Goal: Register for event/course

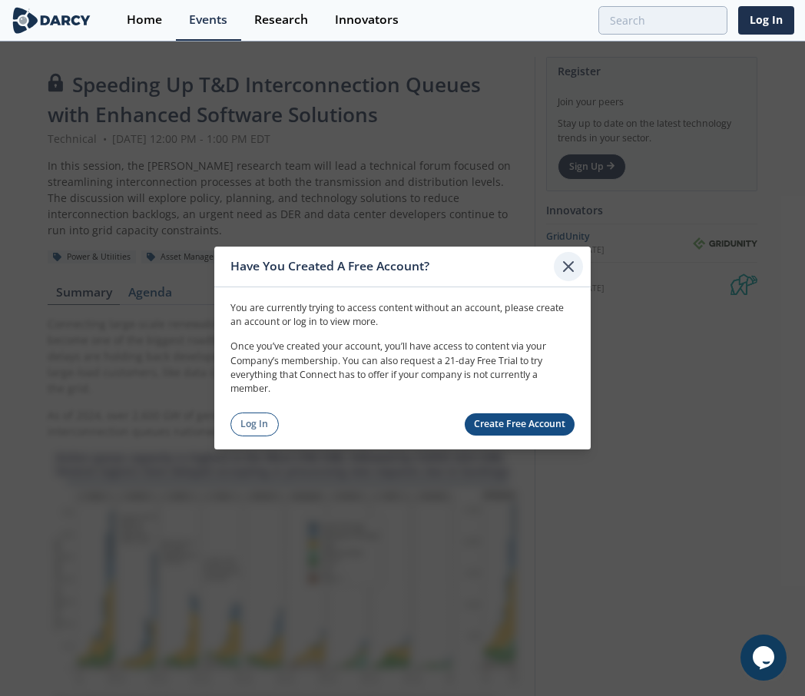
click at [566, 264] on icon at bounding box center [567, 266] width 9 height 9
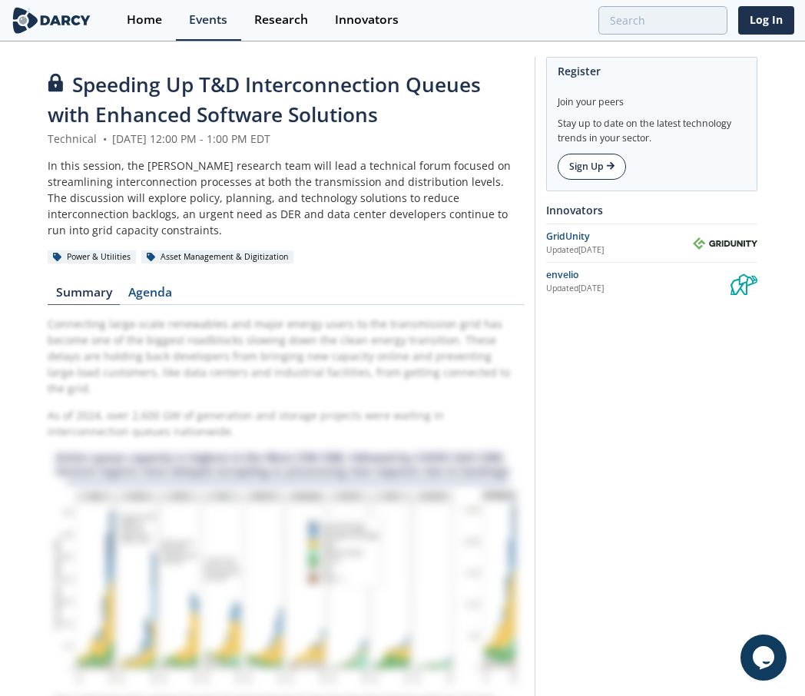
click at [598, 161] on link "Sign Up" at bounding box center [591, 167] width 68 height 26
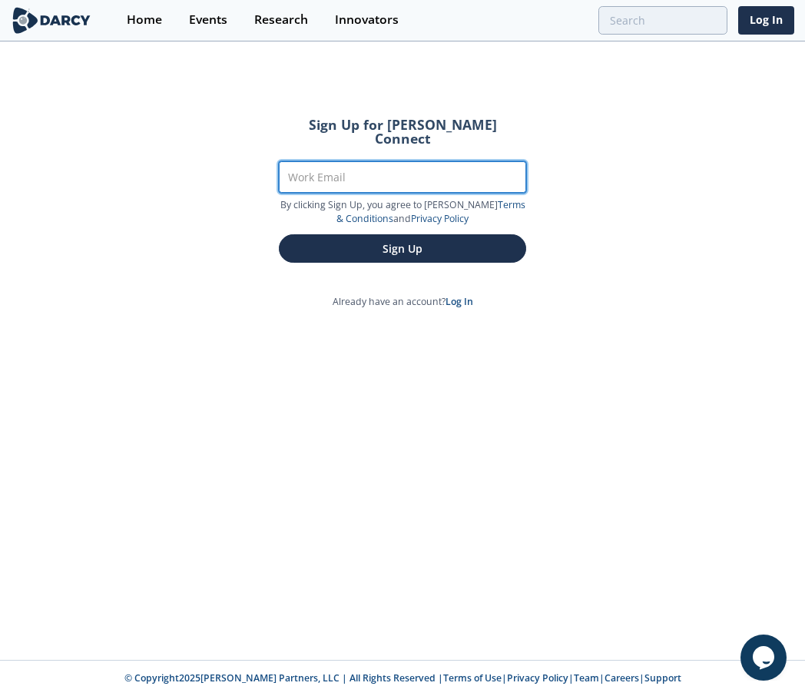
click at [386, 167] on input "Work Email" at bounding box center [402, 176] width 247 height 31
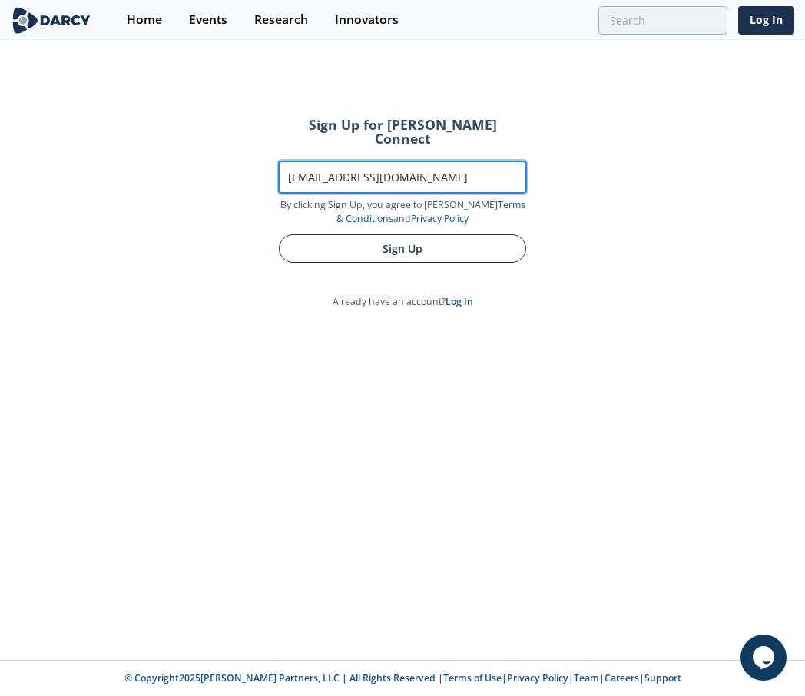
type input "[EMAIL_ADDRESS][DOMAIN_NAME]"
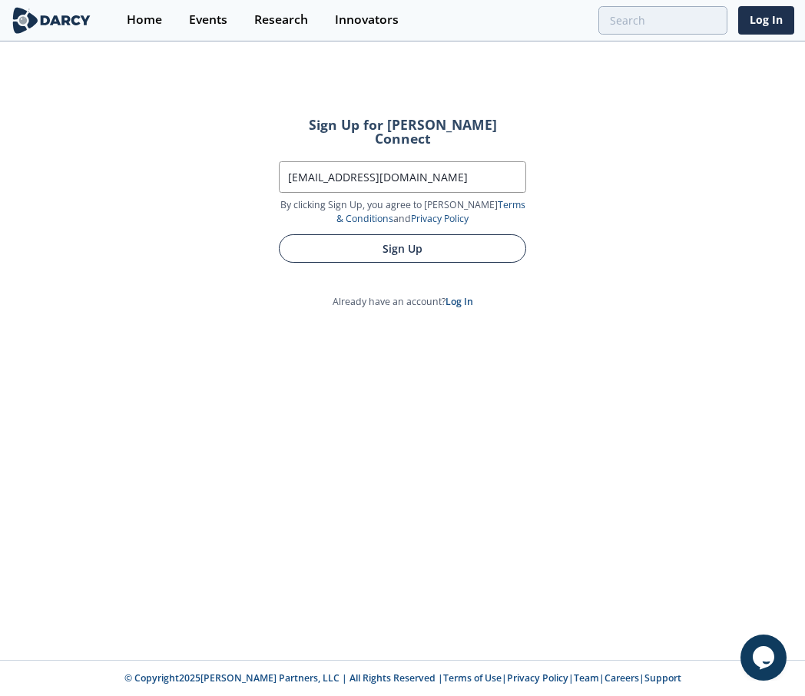
click at [407, 243] on button "Sign Up" at bounding box center [402, 248] width 247 height 28
click at [407, 240] on button "Sign Up" at bounding box center [402, 248] width 247 height 28
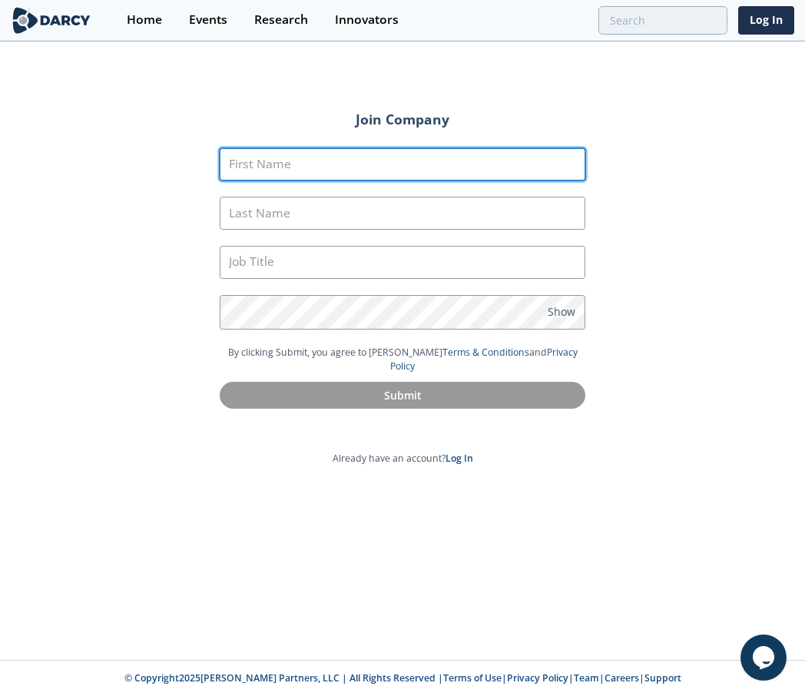
click at [373, 173] on input "First Name" at bounding box center [402, 164] width 365 height 33
type input "[PERSON_NAME]"
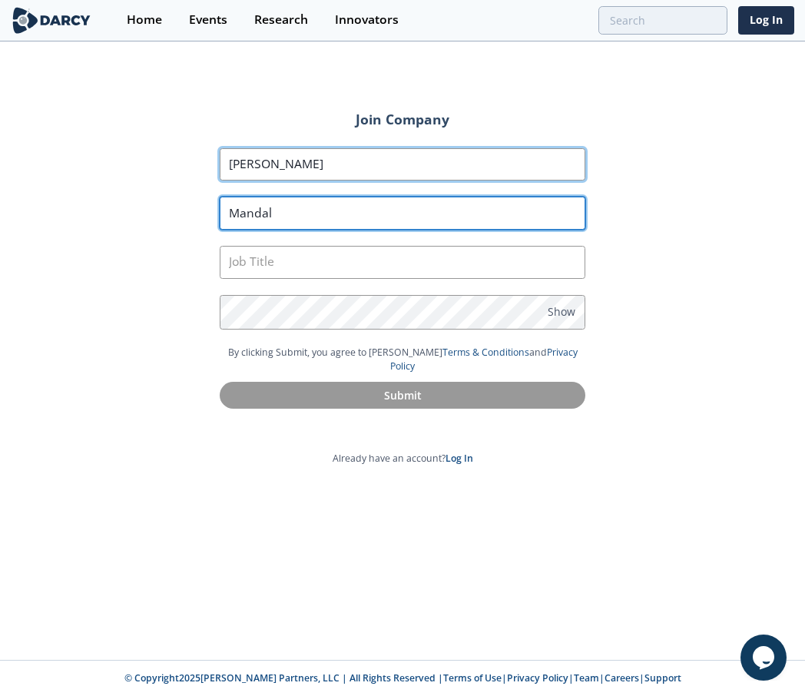
type input "Mandal"
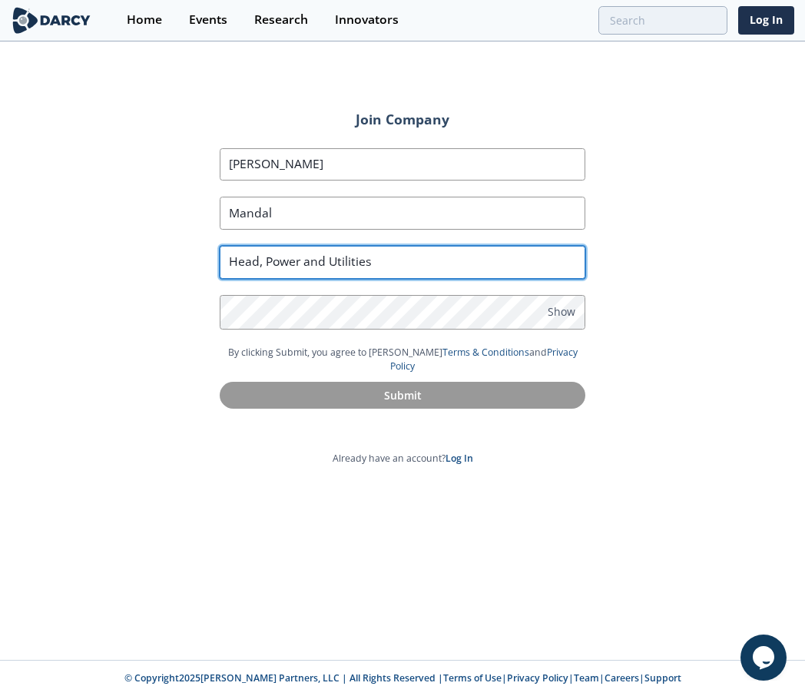
type input "Head, Power and Utilities"
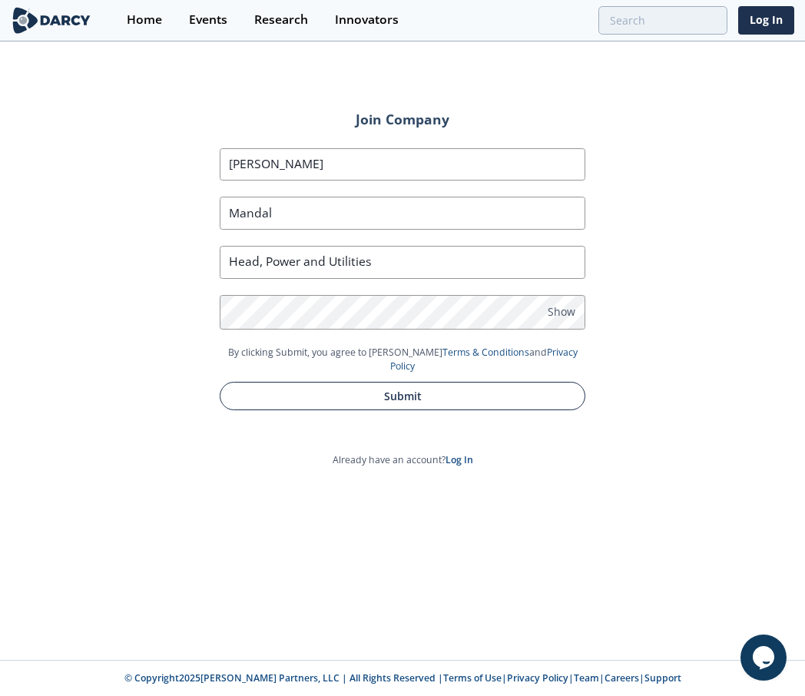
click at [318, 389] on button "Submit" at bounding box center [402, 396] width 365 height 28
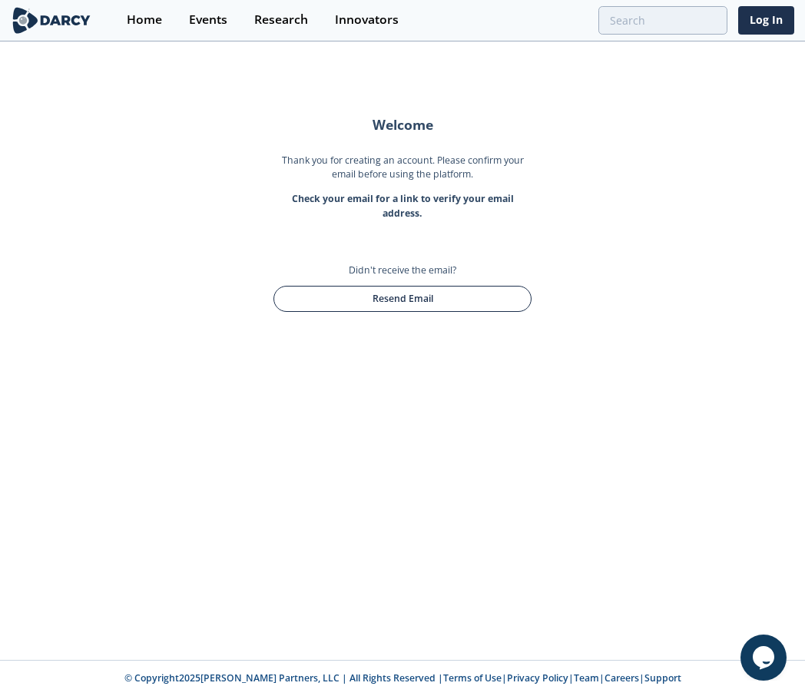
click at [383, 293] on button "Resend Email" at bounding box center [402, 299] width 258 height 26
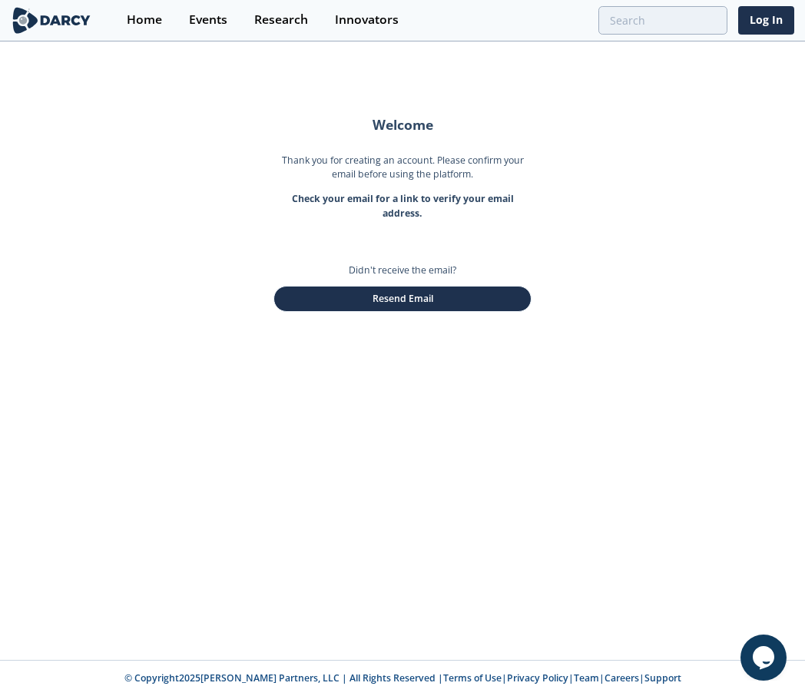
click at [639, 78] on div "Welcome Thank you for creating an account. Please confirm your email before usi…" at bounding box center [402, 351] width 805 height 616
click at [664, 96] on div "Welcome Thank you for creating an account. Please confirm your email before usi…" at bounding box center [402, 351] width 805 height 616
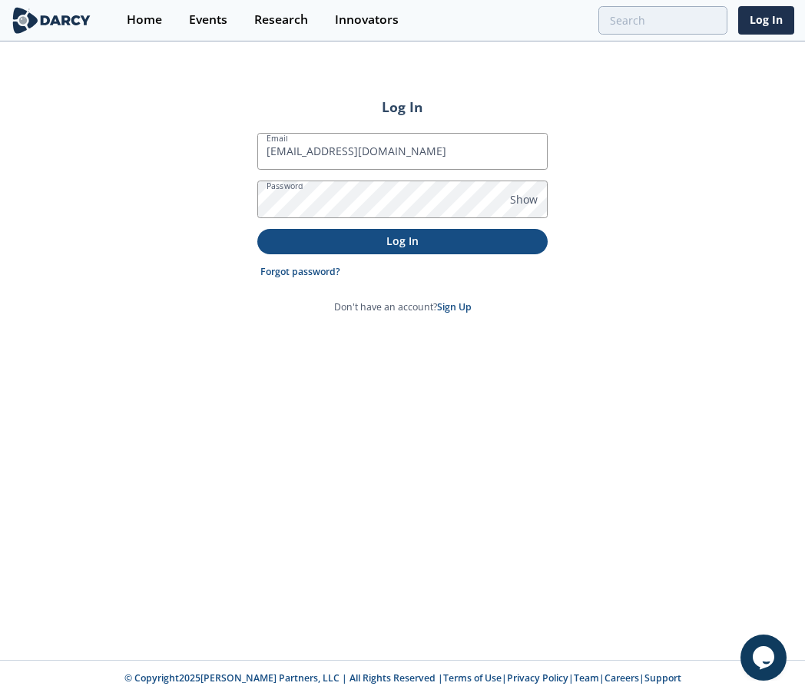
click at [362, 246] on p "Log In" at bounding box center [402, 241] width 269 height 16
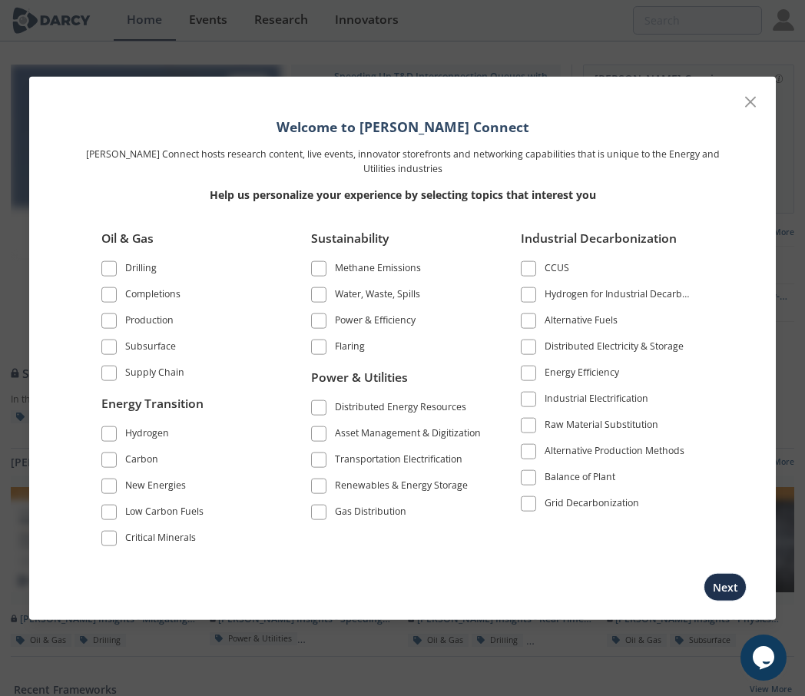
scroll to position [470, 0]
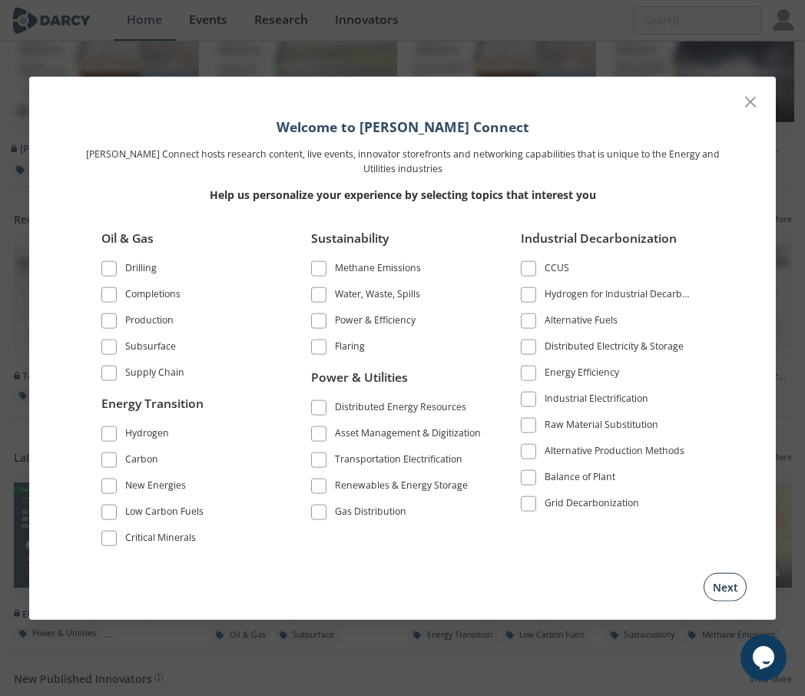
click at [724, 588] on button "Next" at bounding box center [724, 586] width 43 height 28
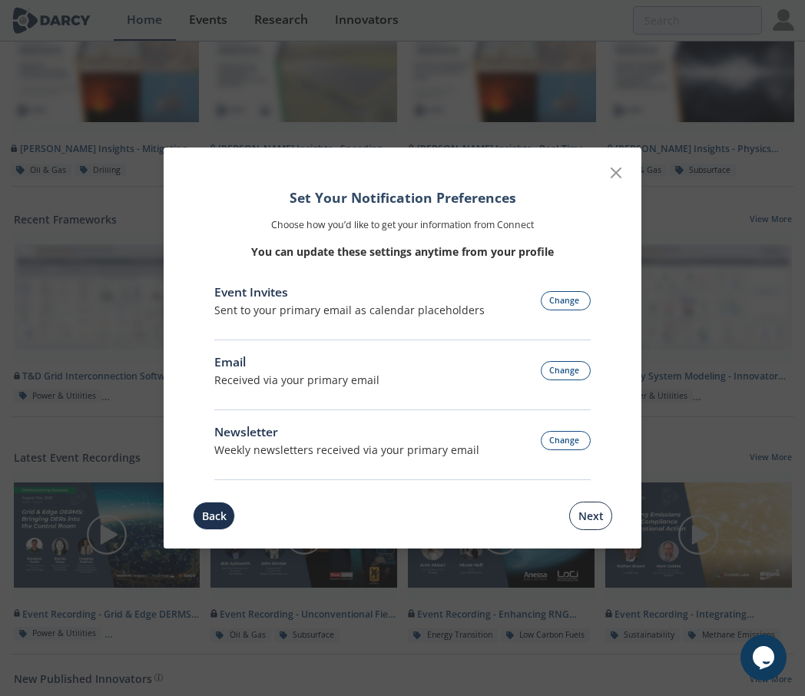
click at [593, 517] on button "Next" at bounding box center [590, 515] width 43 height 28
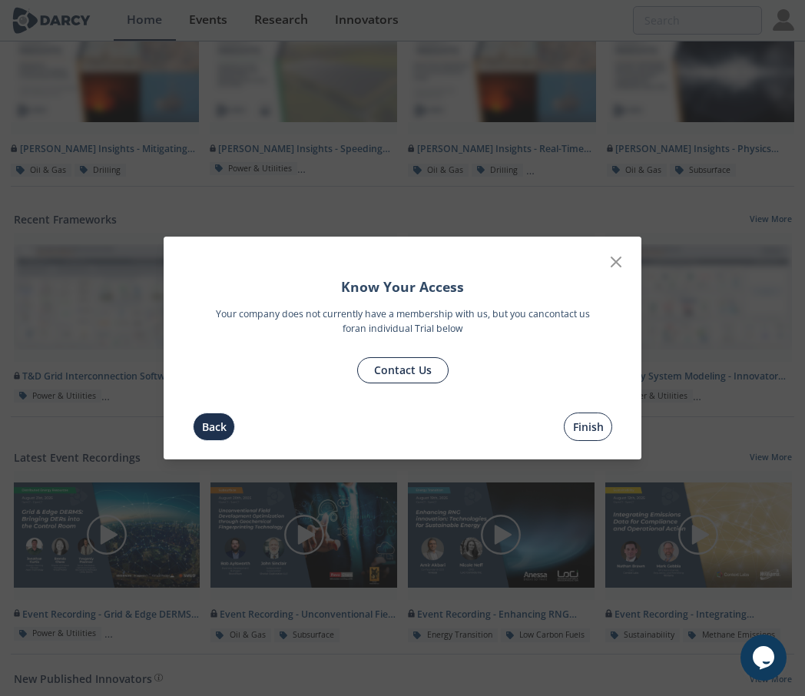
click at [588, 421] on button "Finish" at bounding box center [587, 426] width 48 height 28
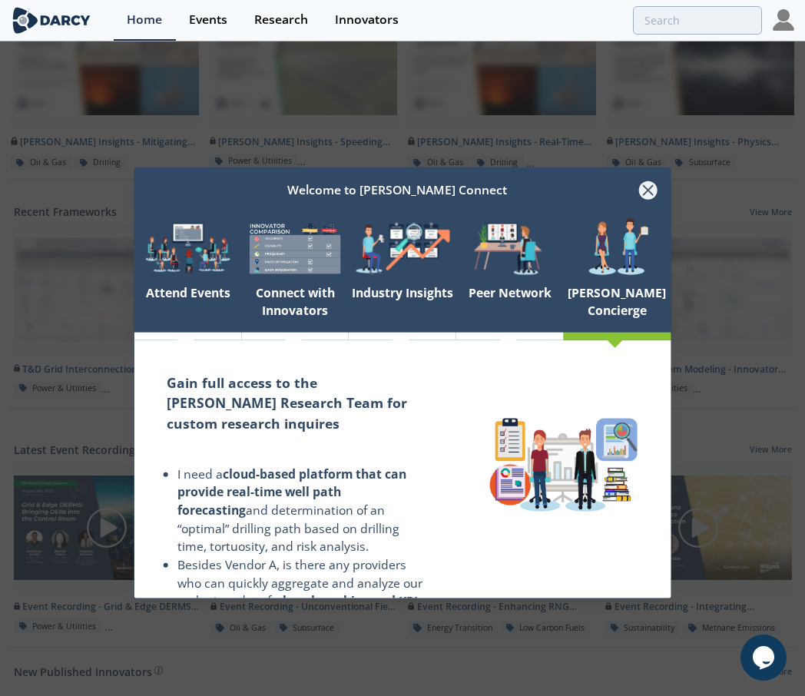
scroll to position [462, 0]
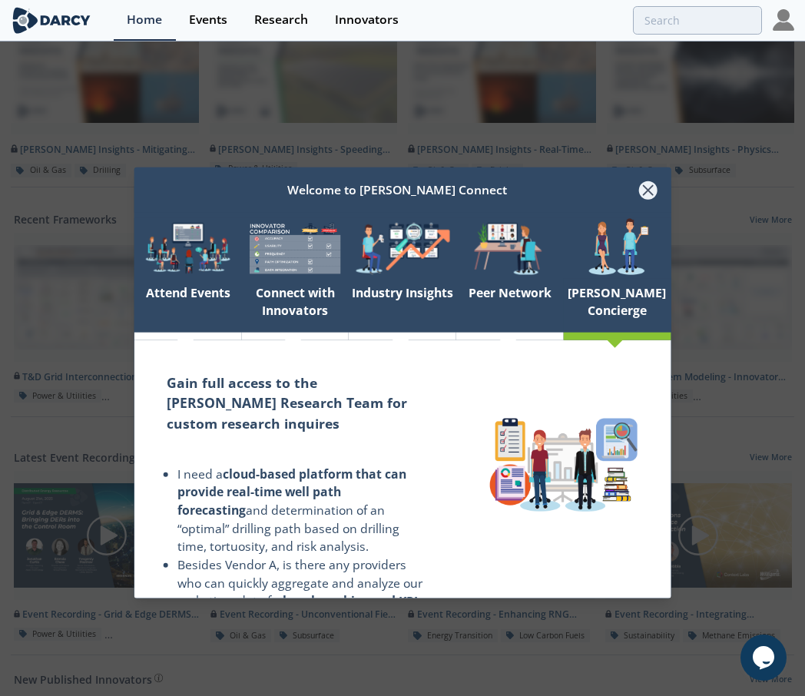
click at [648, 192] on icon at bounding box center [648, 189] width 18 height 18
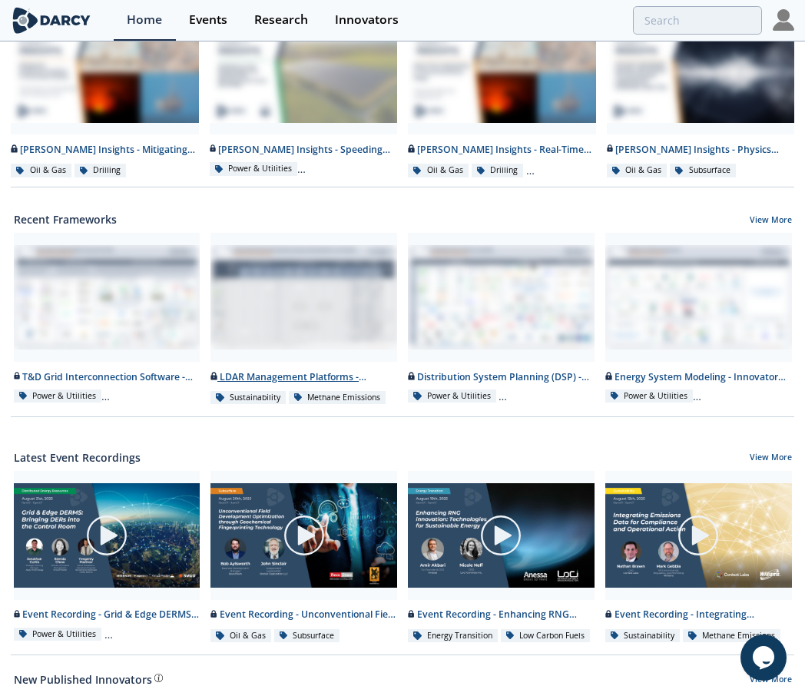
scroll to position [0, 0]
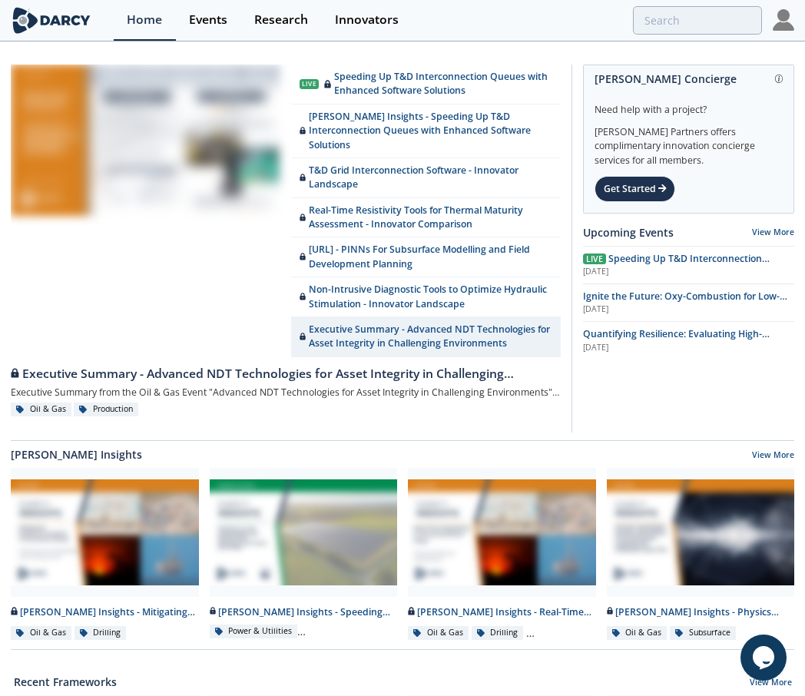
click at [186, 228] on link at bounding box center [145, 210] width 269 height 292
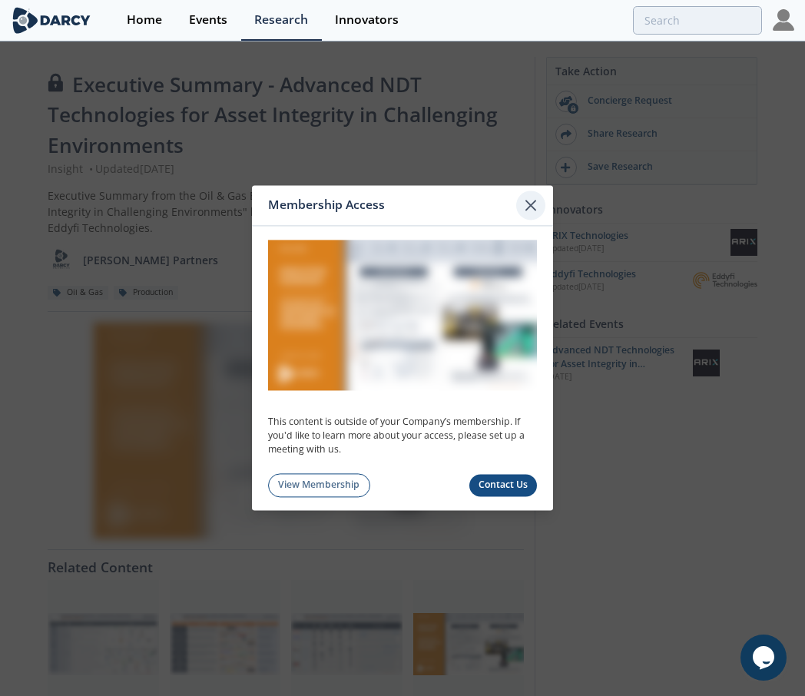
click at [538, 205] on icon at bounding box center [530, 205] width 18 height 18
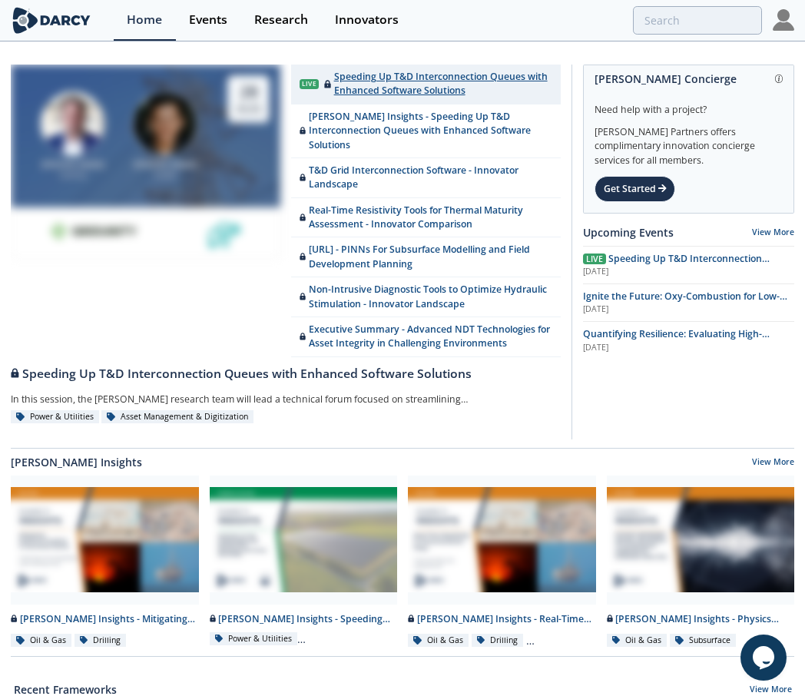
click at [438, 87] on div "Speeding Up T&D Interconnection Queues with Enhanced Software Solutions" at bounding box center [438, 84] width 228 height 28
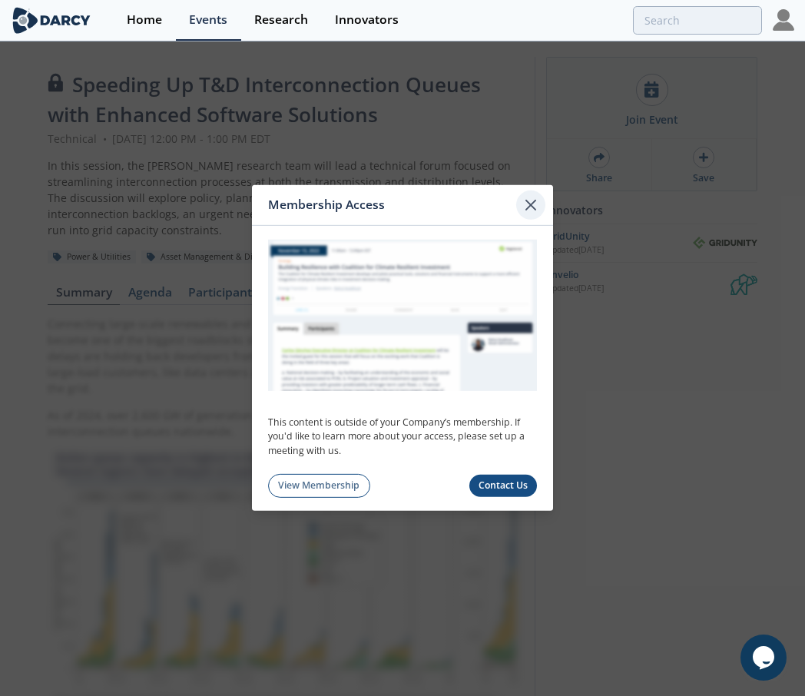
click at [532, 202] on icon at bounding box center [530, 205] width 18 height 18
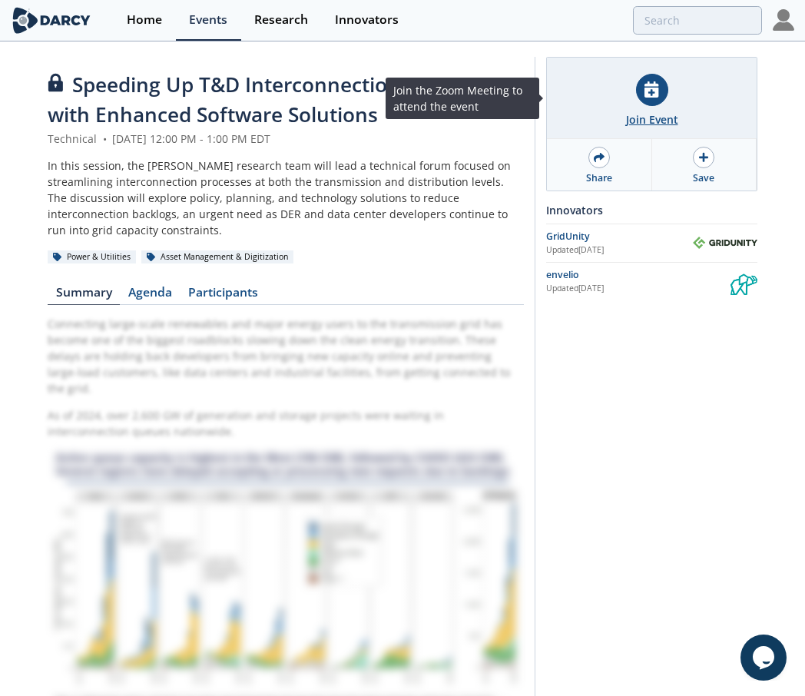
click at [649, 117] on div "Join Event" at bounding box center [652, 119] width 52 height 16
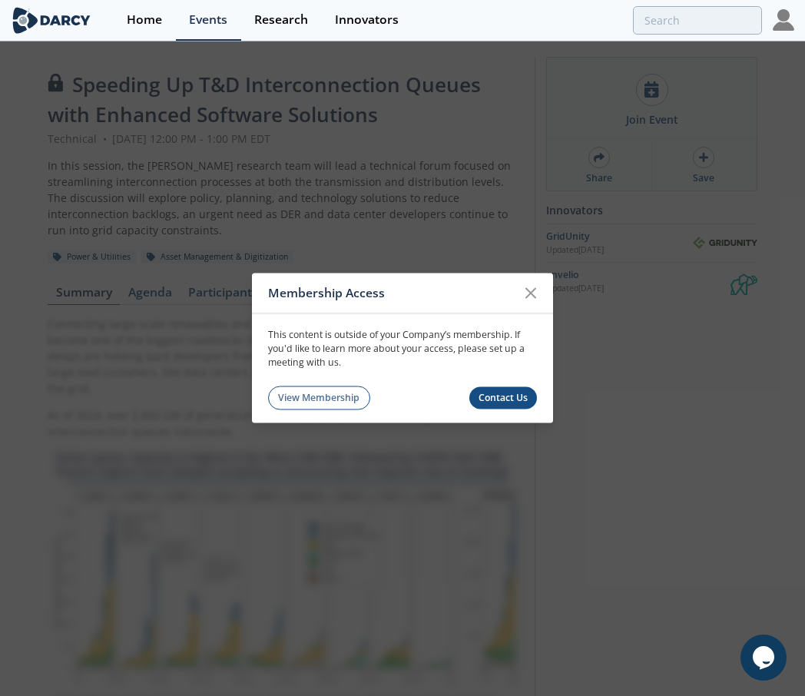
drag, startPoint x: 531, startPoint y: 289, endPoint x: 481, endPoint y: 70, distance: 224.4
click at [531, 288] on icon at bounding box center [530, 293] width 18 height 18
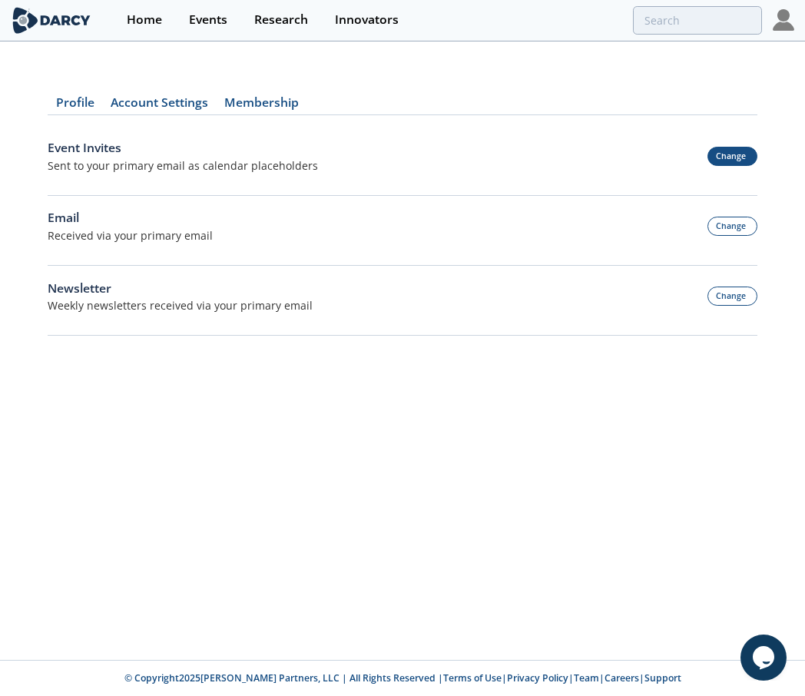
click at [742, 154] on button "Change" at bounding box center [732, 156] width 51 height 19
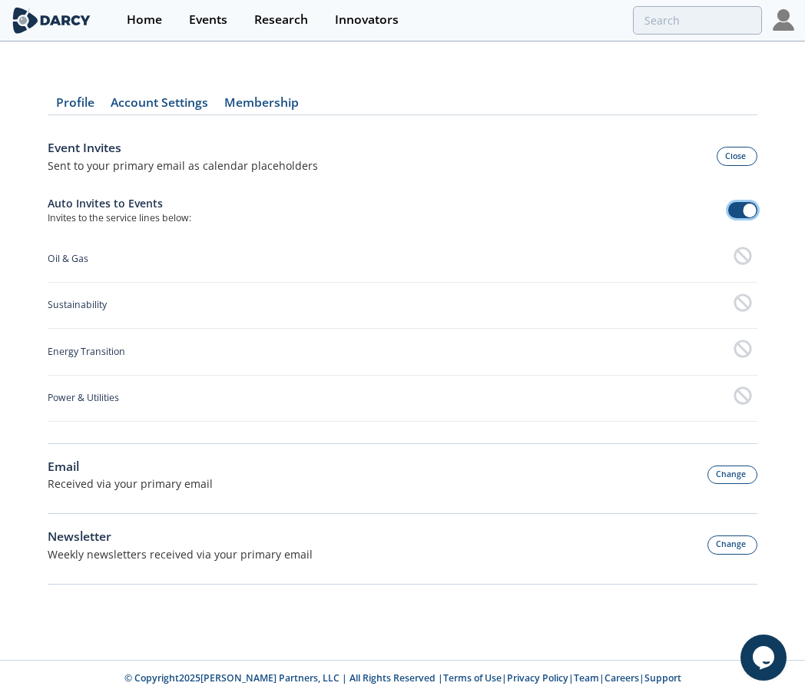
click at [736, 207] on span at bounding box center [743, 210] width 30 height 16
click at [725, 474] on button "Change" at bounding box center [732, 474] width 51 height 19
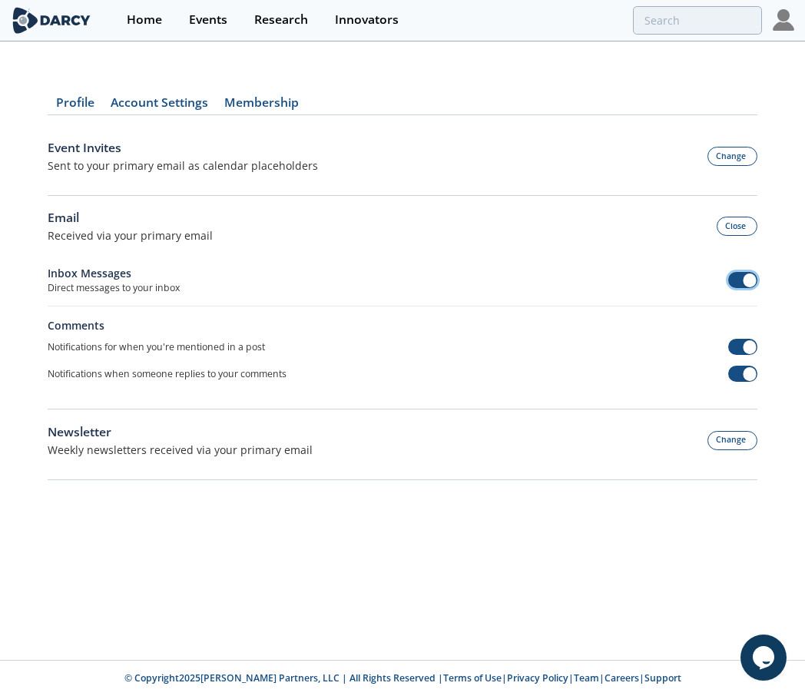
click at [739, 278] on span at bounding box center [743, 280] width 30 height 16
click at [732, 349] on span at bounding box center [743, 347] width 30 height 16
click at [735, 380] on span at bounding box center [743, 373] width 30 height 16
click at [735, 446] on button "Change" at bounding box center [732, 440] width 51 height 19
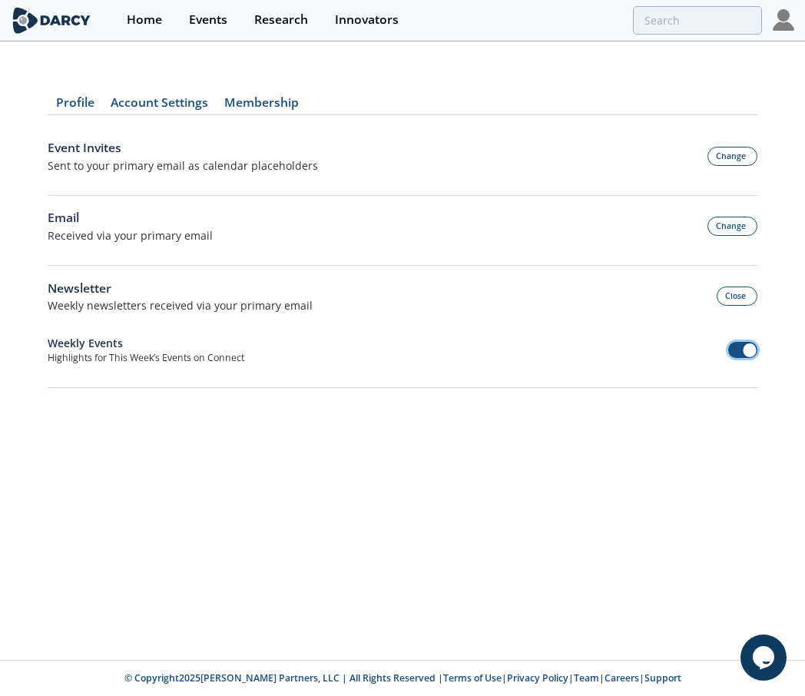
click at [734, 350] on span at bounding box center [743, 350] width 30 height 16
click at [491, 72] on div "Profile Account Settings Membership Event Invites Sent to your primary email as…" at bounding box center [402, 232] width 709 height 336
click at [742, 297] on button "Close" at bounding box center [736, 295] width 41 height 19
